Goal: Task Accomplishment & Management: Manage account settings

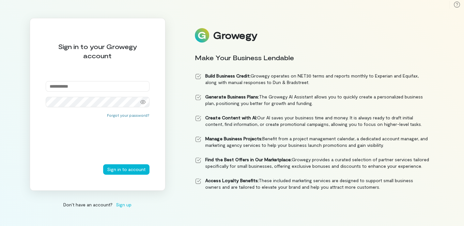
type input "**********"
click at [84, 160] on div "Forgot your password?" at bounding box center [98, 138] width 104 height 52
click at [116, 167] on button "Sign in to account" at bounding box center [126, 169] width 46 height 10
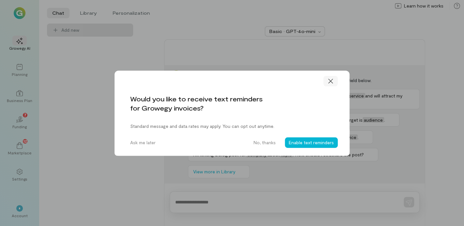
click at [330, 81] on icon at bounding box center [330, 81] width 7 height 7
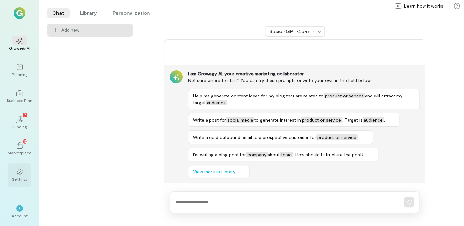
click at [20, 175] on div at bounding box center [19, 171] width 14 height 10
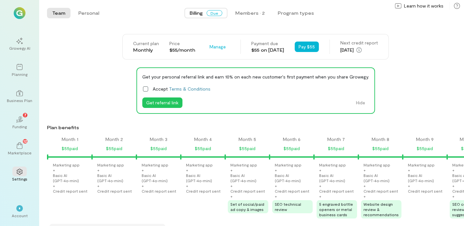
scroll to position [0, 422]
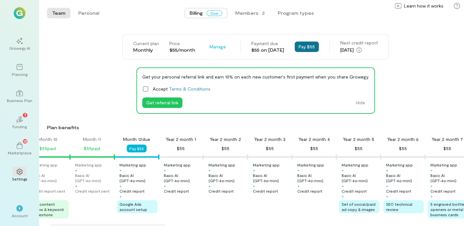
click at [309, 45] on button "Pay $55" at bounding box center [307, 46] width 24 height 10
